Goal: Task Accomplishment & Management: Manage account settings

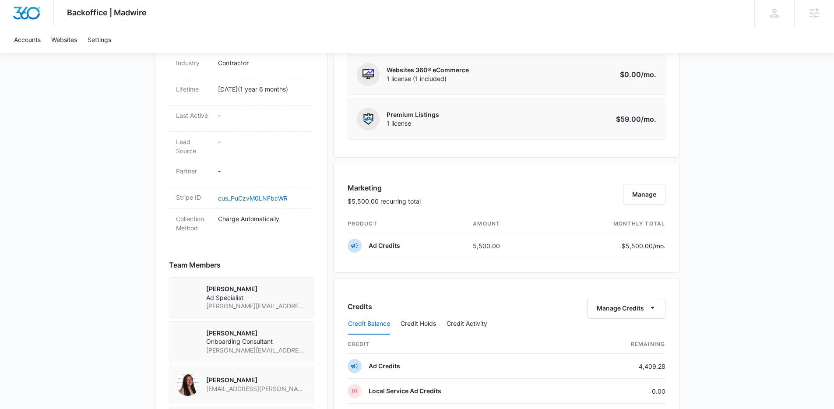
scroll to position [547, 0]
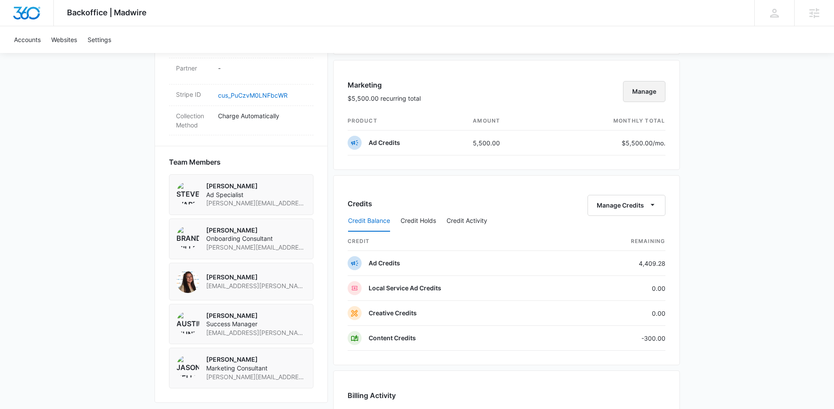
click at [650, 94] on button "Manage" at bounding box center [644, 91] width 42 height 21
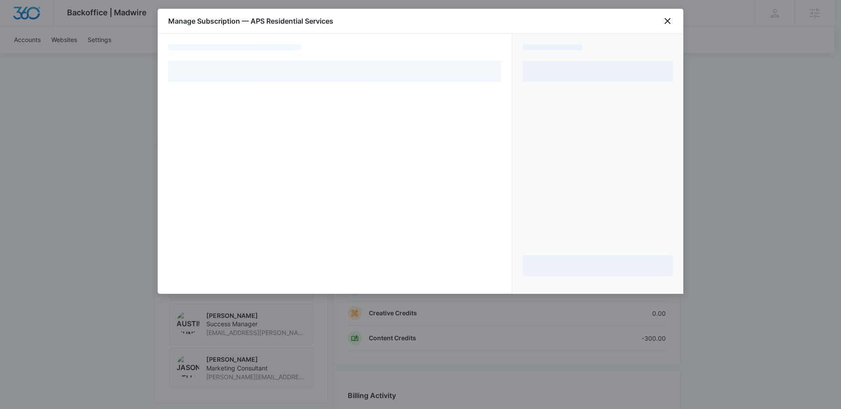
select select "pm_1Ps66cA4n8RTgNjU9Dwydi5l"
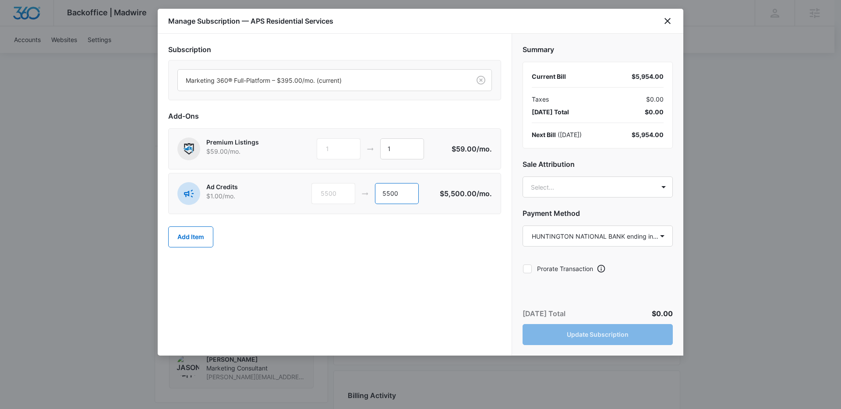
drag, startPoint x: 409, startPoint y: 195, endPoint x: 375, endPoint y: 191, distance: 34.3
click at [375, 191] on input "5500" at bounding box center [397, 193] width 44 height 21
type input "2546"
click at [573, 166] on h2 "Sale Attribution" at bounding box center [598, 164] width 150 height 11
click at [576, 183] on body "Backoffice | Madwire Apps Settings [PERSON_NAME] Hunt [EMAIL_ADDRESS][PERSON_NA…" at bounding box center [420, 65] width 841 height 1225
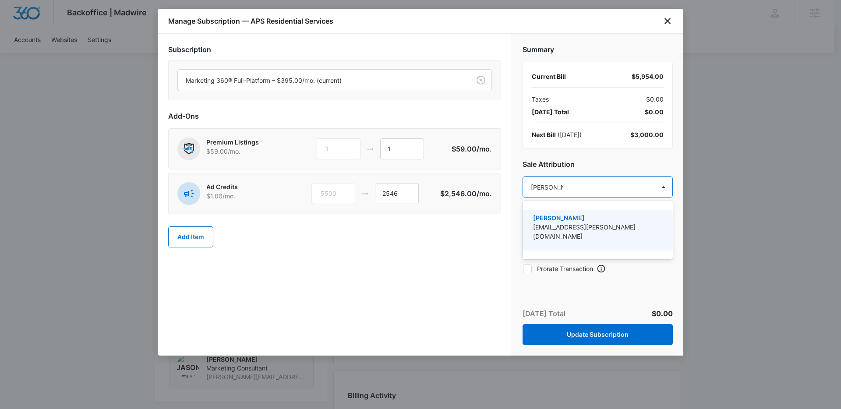
type input "[PERSON_NAME]"
click at [590, 215] on p "[PERSON_NAME]" at bounding box center [596, 217] width 127 height 9
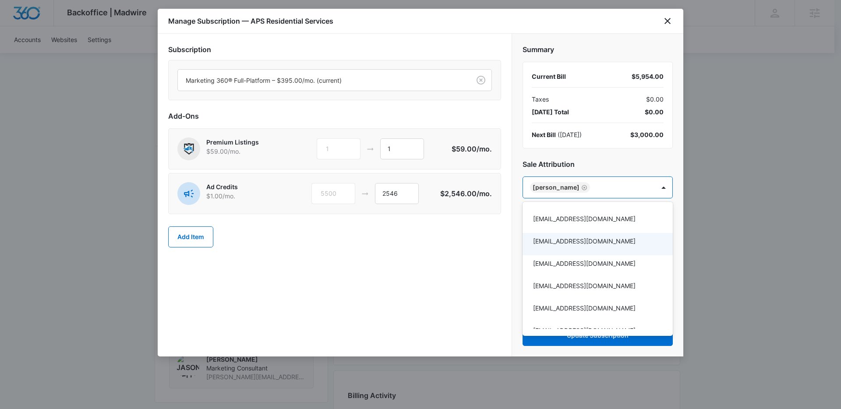
click at [469, 251] on div at bounding box center [420, 204] width 841 height 409
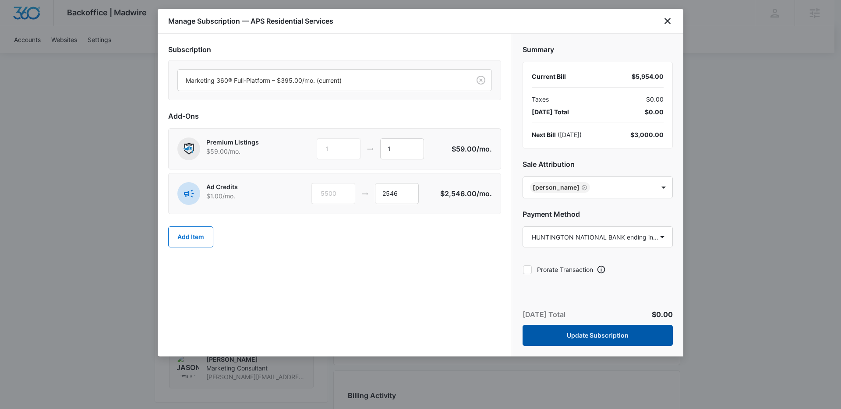
click at [608, 331] on button "Update Subscription" at bounding box center [598, 335] width 150 height 21
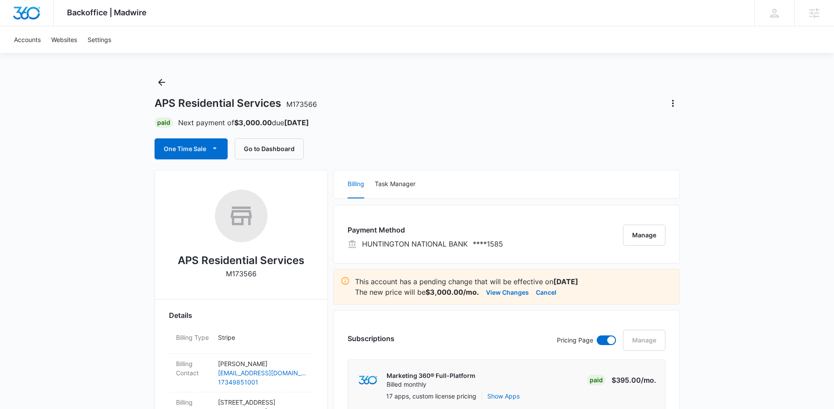
scroll to position [14, 0]
